Goal: Find contact information: Find contact information

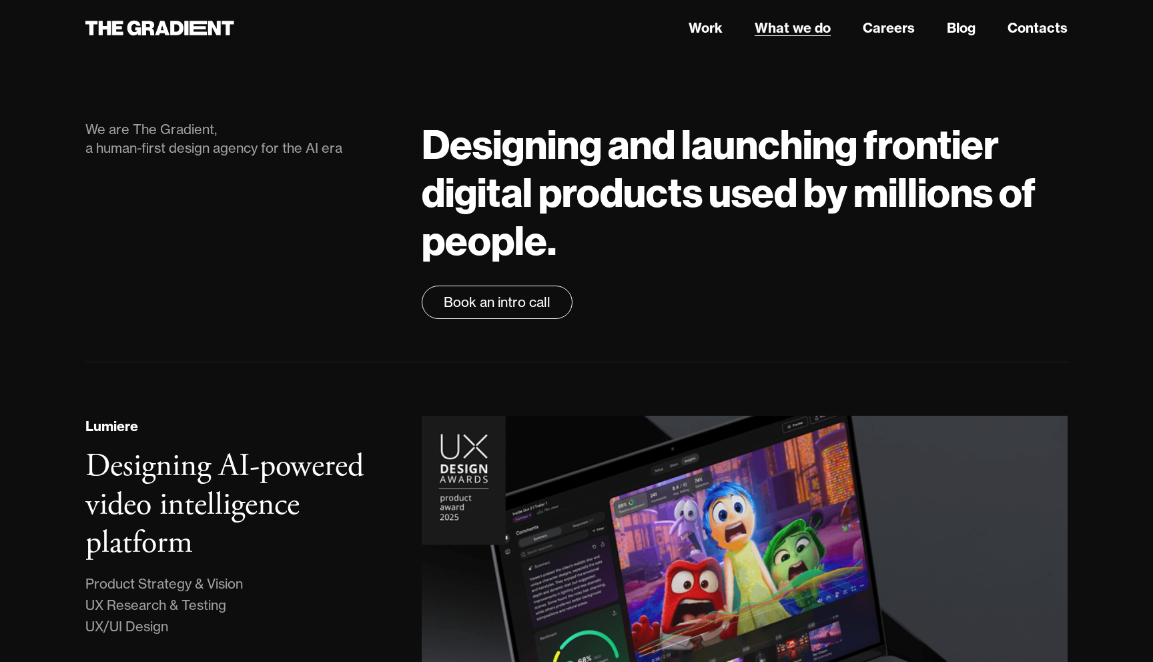
click at [784, 31] on link "What we do" at bounding box center [793, 28] width 76 height 20
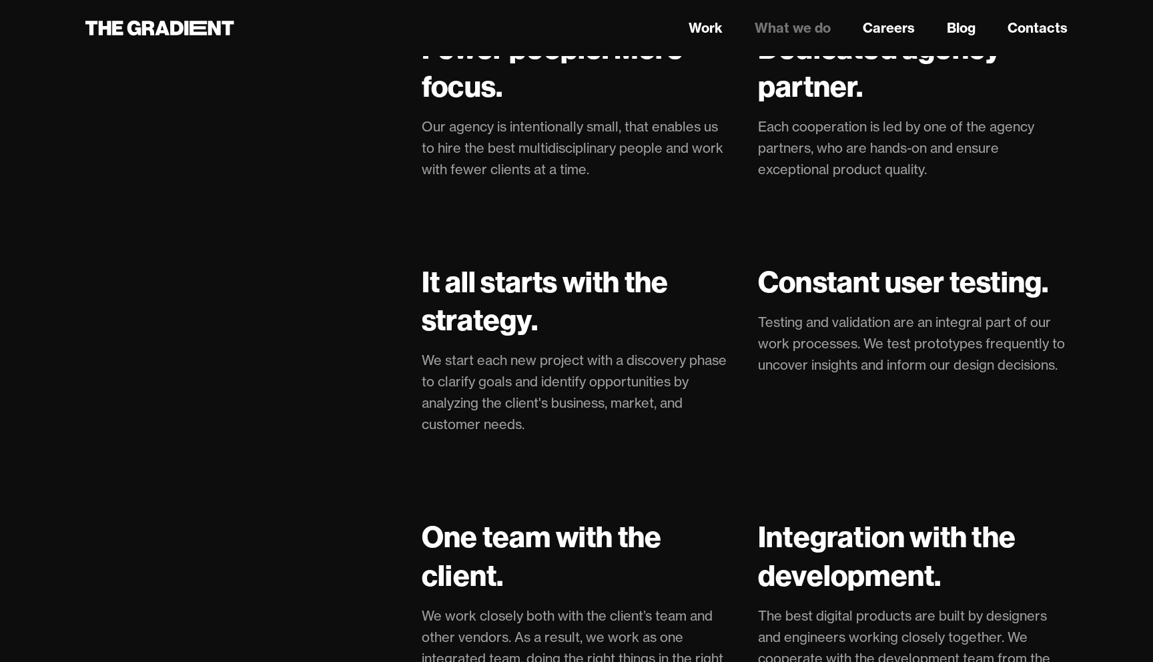
scroll to position [2758, 0]
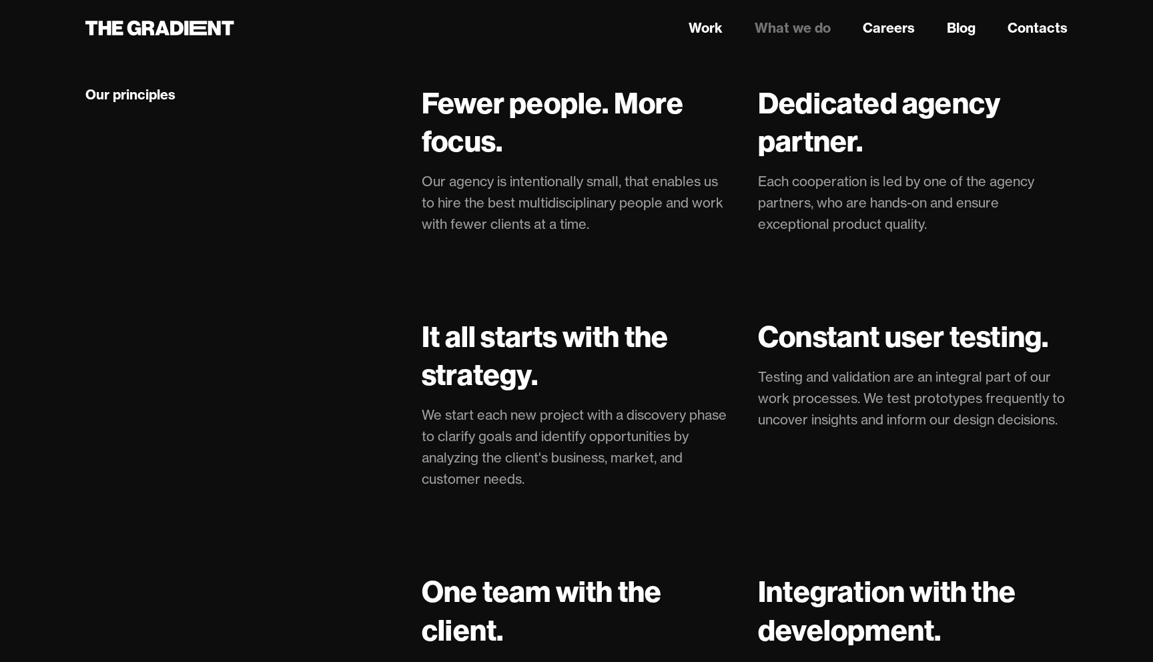
click at [789, 27] on link "What we do" at bounding box center [793, 28] width 76 height 20
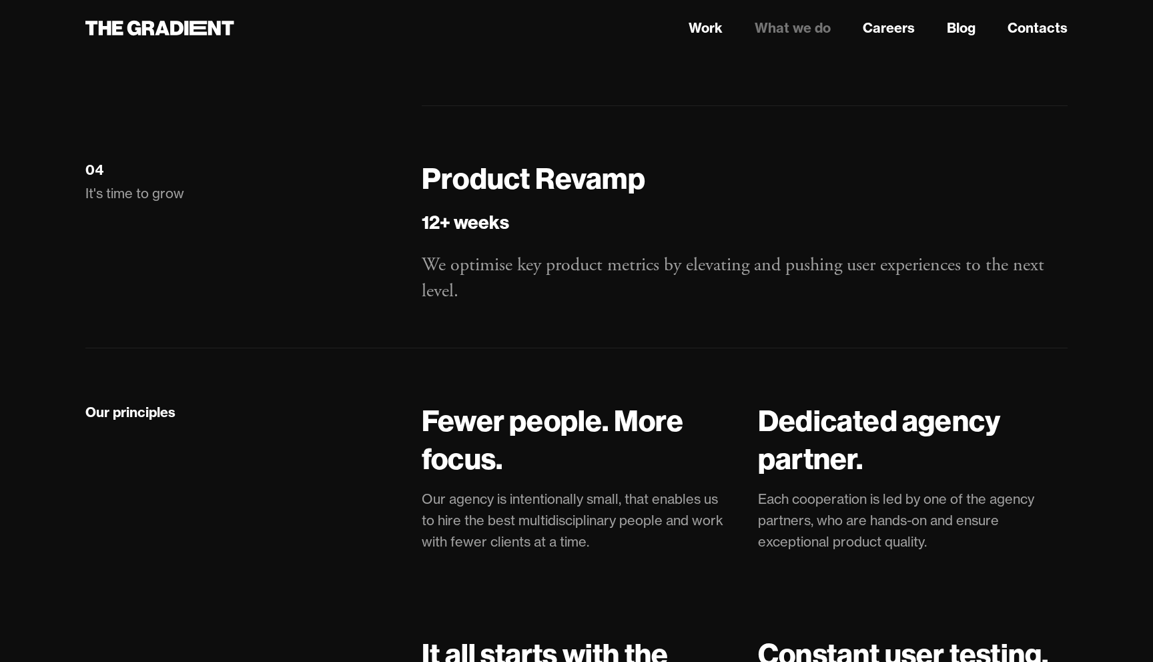
scroll to position [2458, 0]
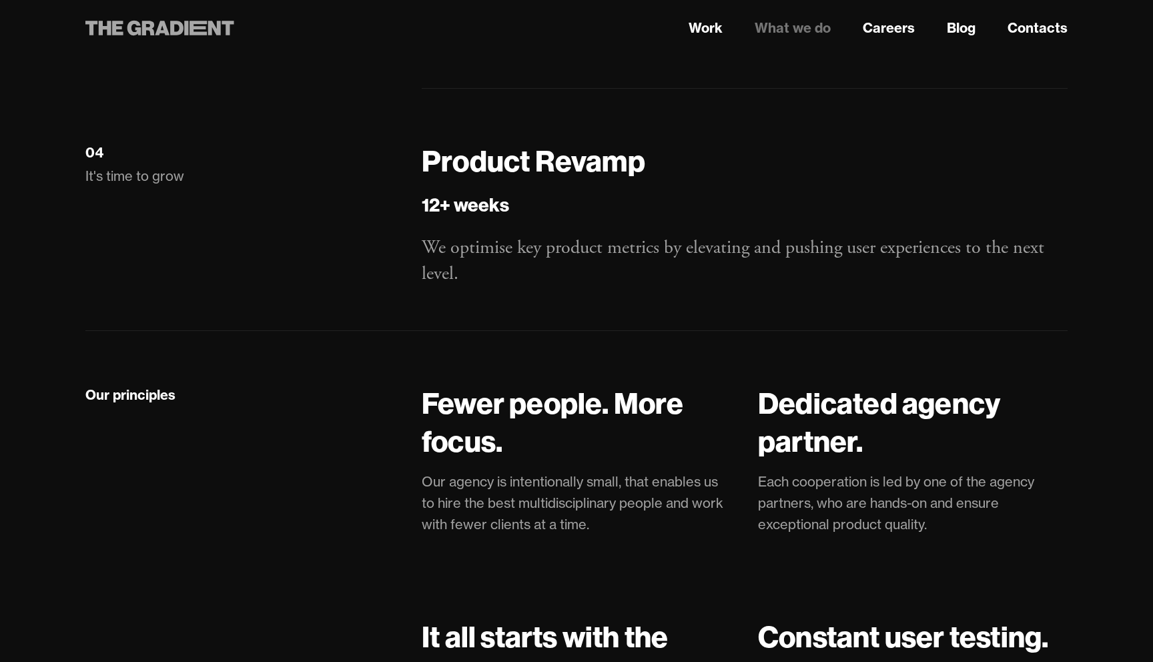
click at [177, 17] on icon at bounding box center [159, 28] width 149 height 24
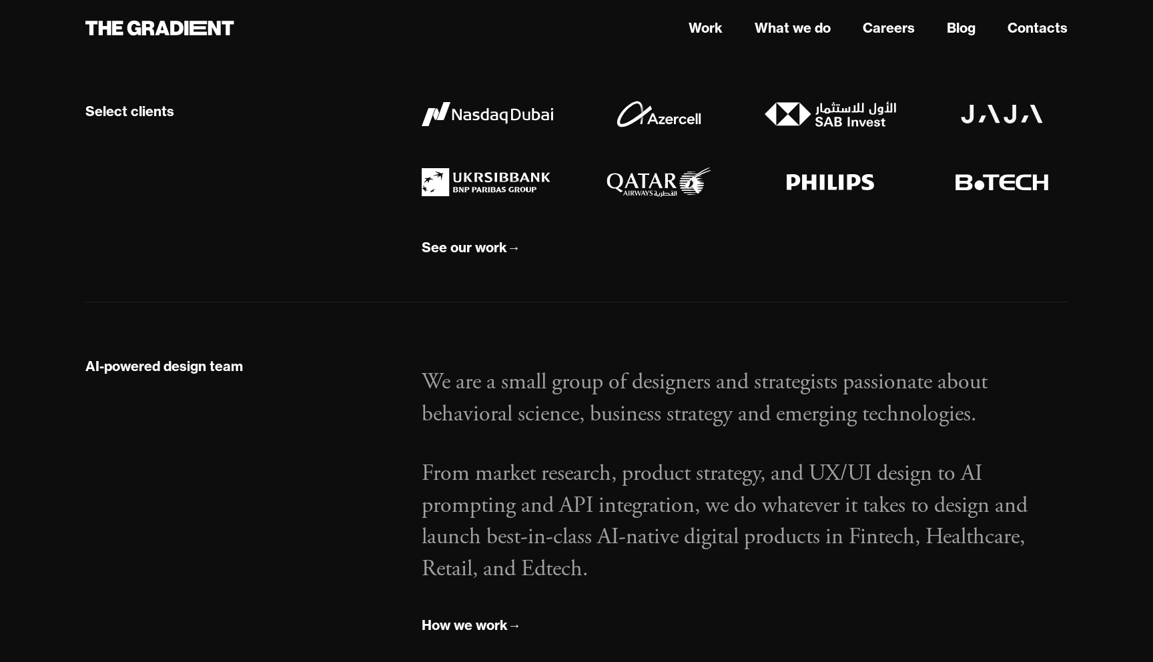
scroll to position [1895, 0]
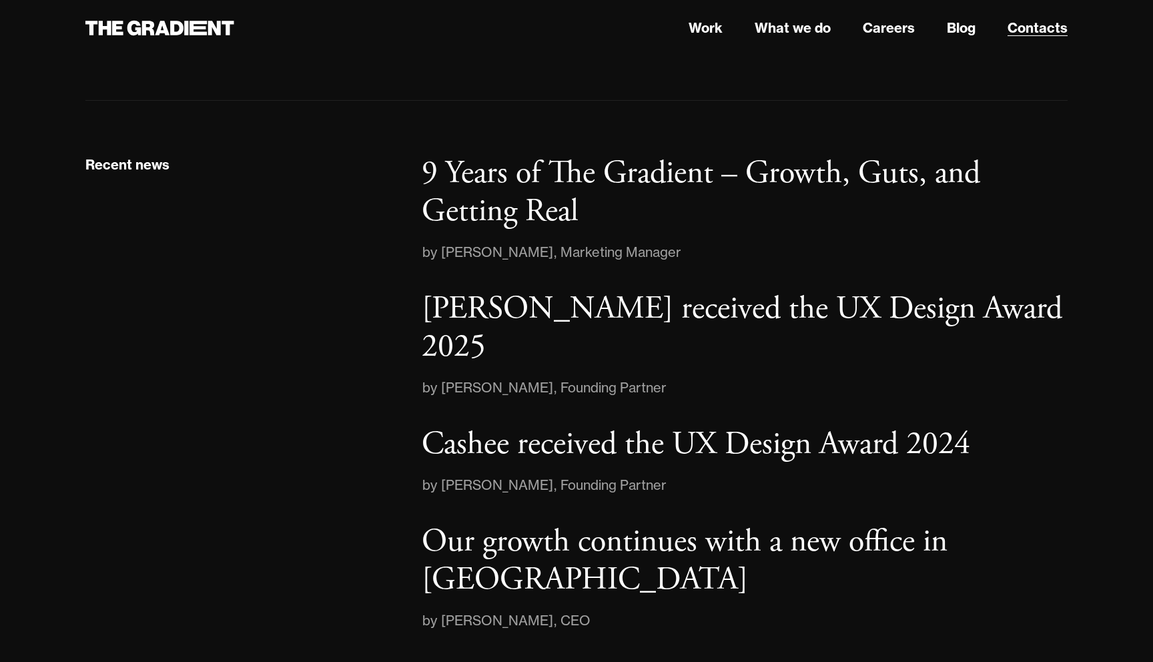
click at [1024, 25] on link "Contacts" at bounding box center [1038, 28] width 60 height 20
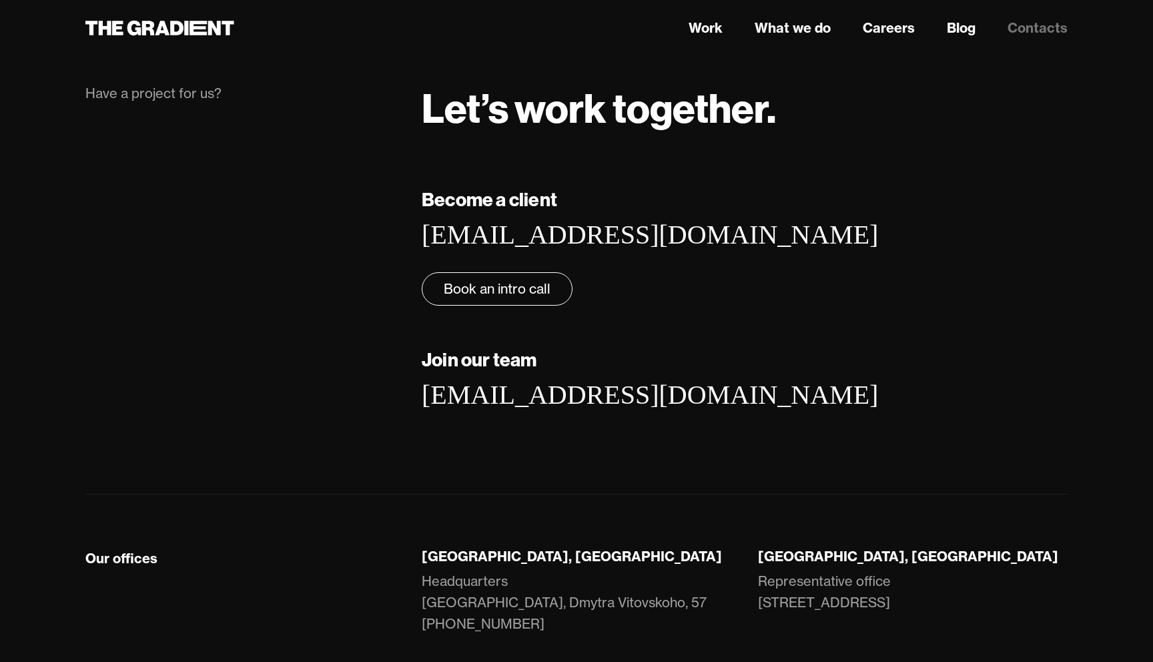
scroll to position [143, 0]
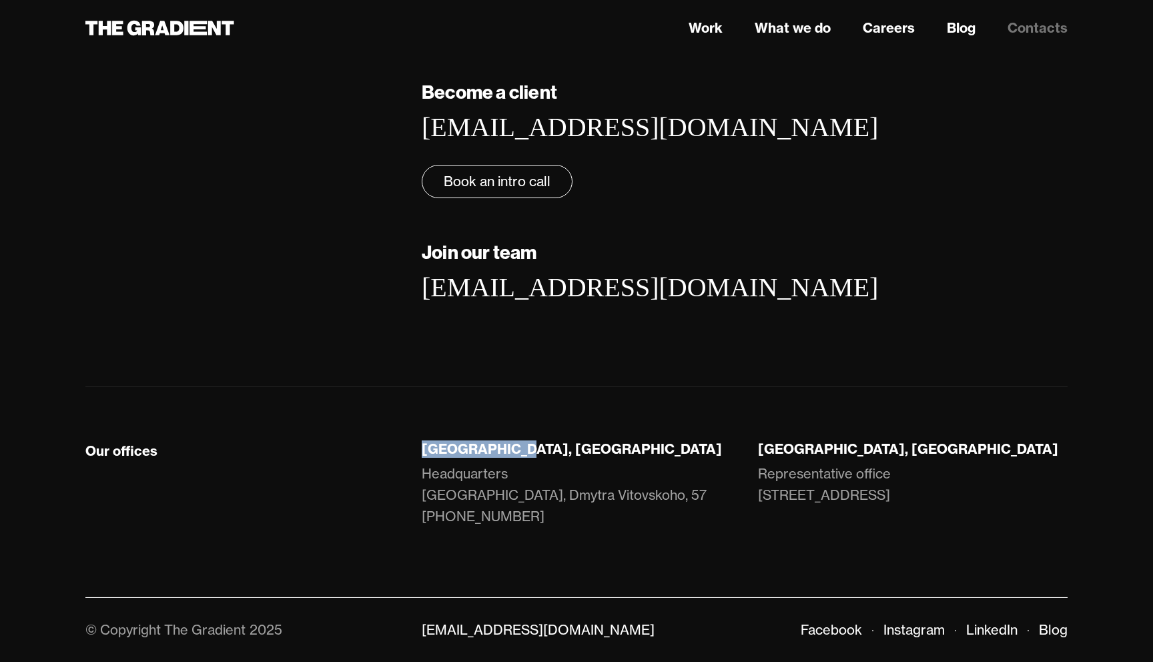
drag, startPoint x: 518, startPoint y: 451, endPoint x: 424, endPoint y: 450, distance: 94.1
click at [424, 450] on div "Lviv, Ukraine" at bounding box center [577, 448] width 310 height 17
copy div "Lviv, Ukraine"
click at [705, 25] on link "Work" at bounding box center [706, 28] width 34 height 20
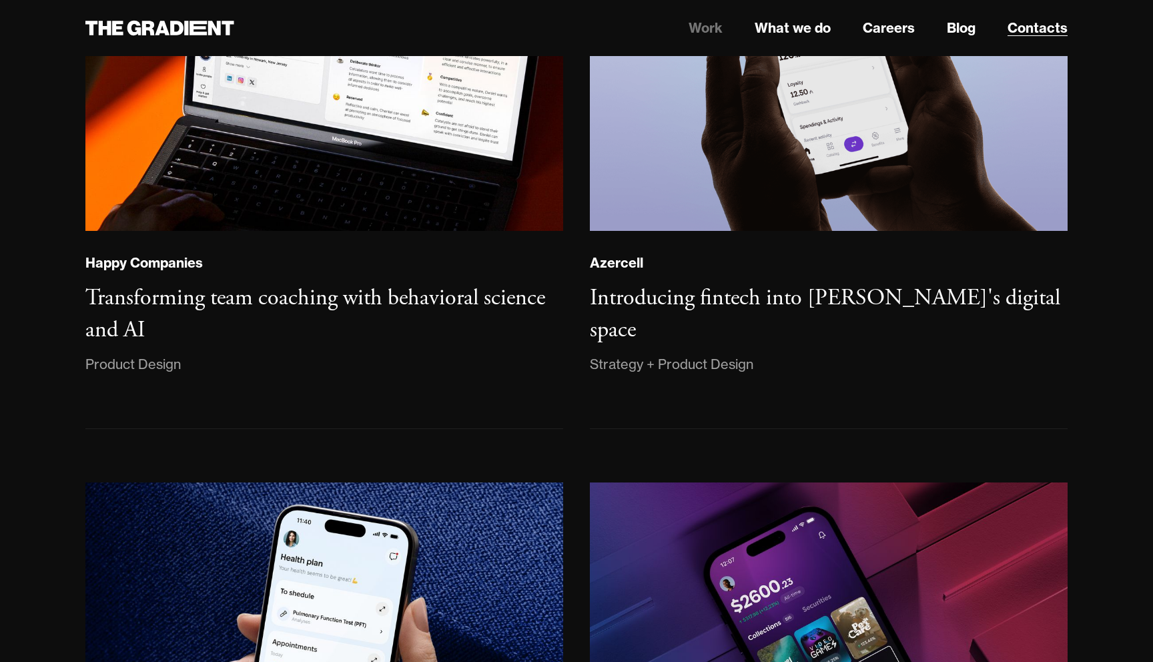
scroll to position [871, 0]
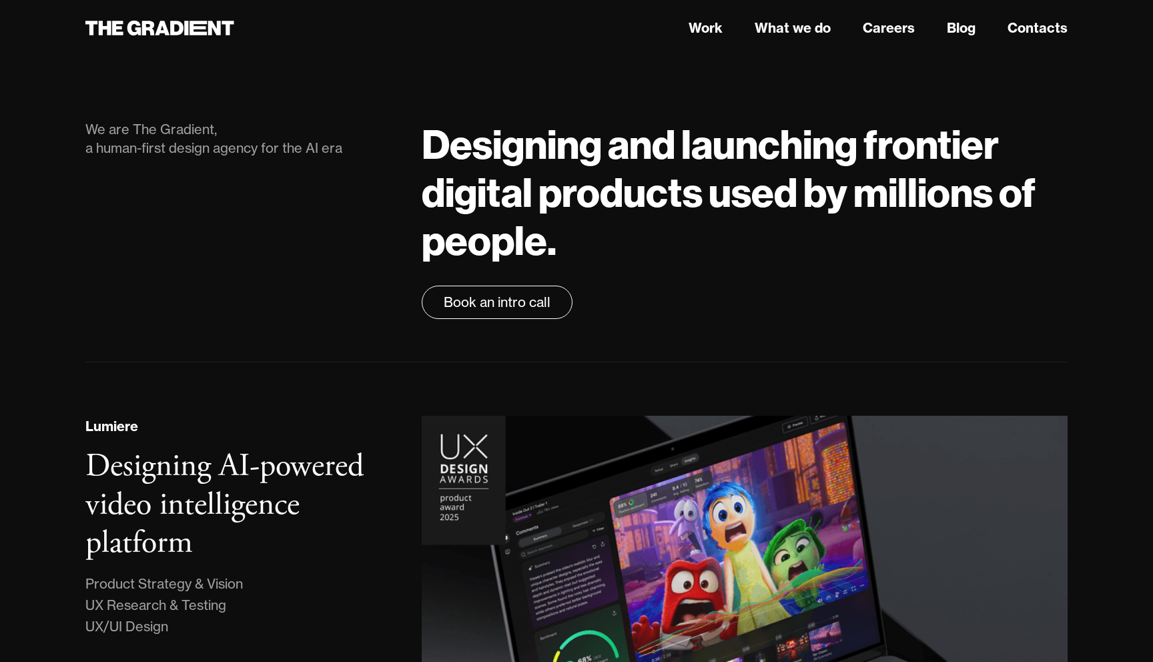
click at [793, 13] on header "Work What we do Careers Blog Contacts" at bounding box center [576, 28] width 1153 height 56
click at [790, 24] on link "What we do" at bounding box center [793, 28] width 76 height 20
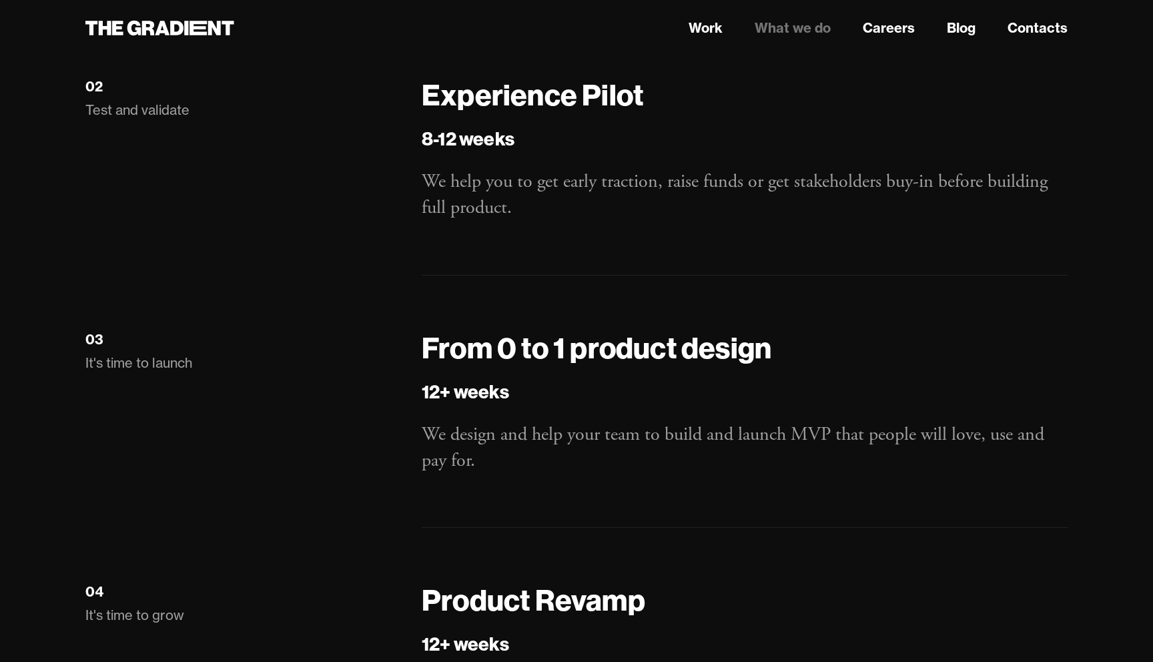
scroll to position [1853, 0]
